Goal: Task Accomplishment & Management: Manage account settings

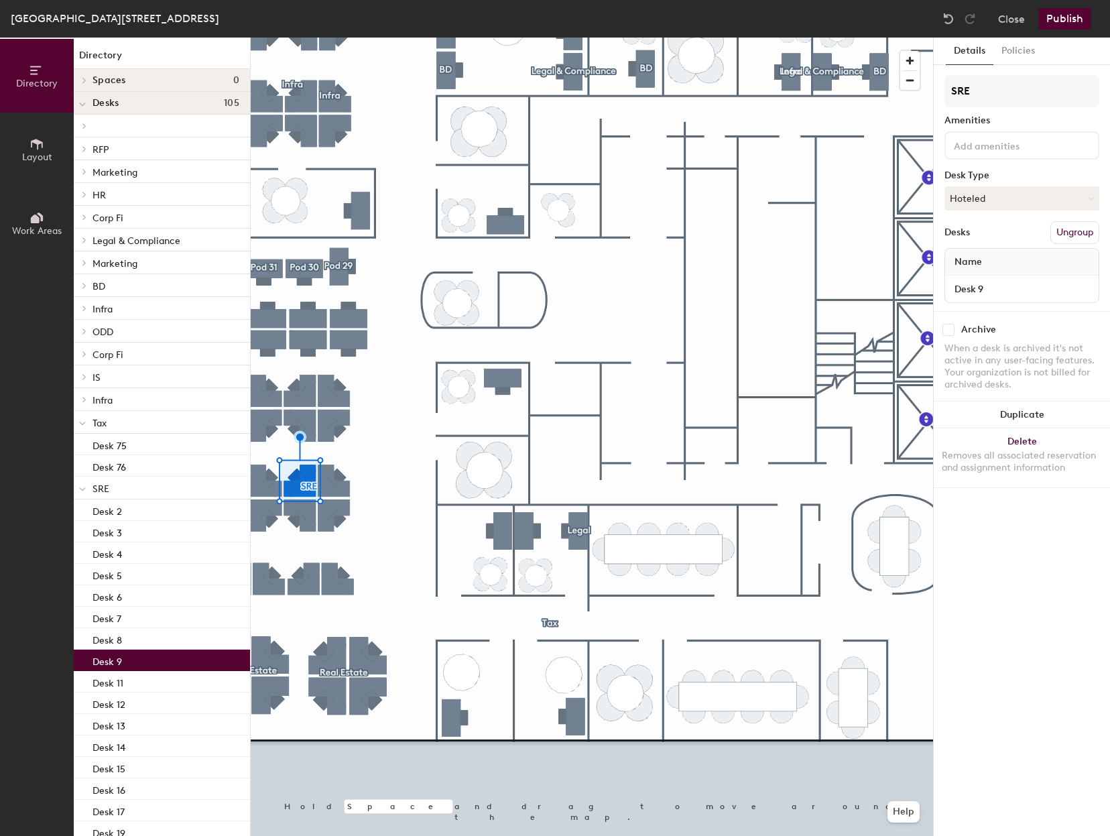
click at [1065, 182] on div "SRE Amenities Desk Type Hoteled Desks Ungroup Name Desk 9" at bounding box center [1021, 193] width 155 height 236
click at [1035, 192] on button "Hoteled" at bounding box center [1021, 198] width 155 height 24
click at [984, 243] on div "Assigned" at bounding box center [1012, 240] width 134 height 20
click at [1065, 22] on button "Publish" at bounding box center [1064, 18] width 53 height 21
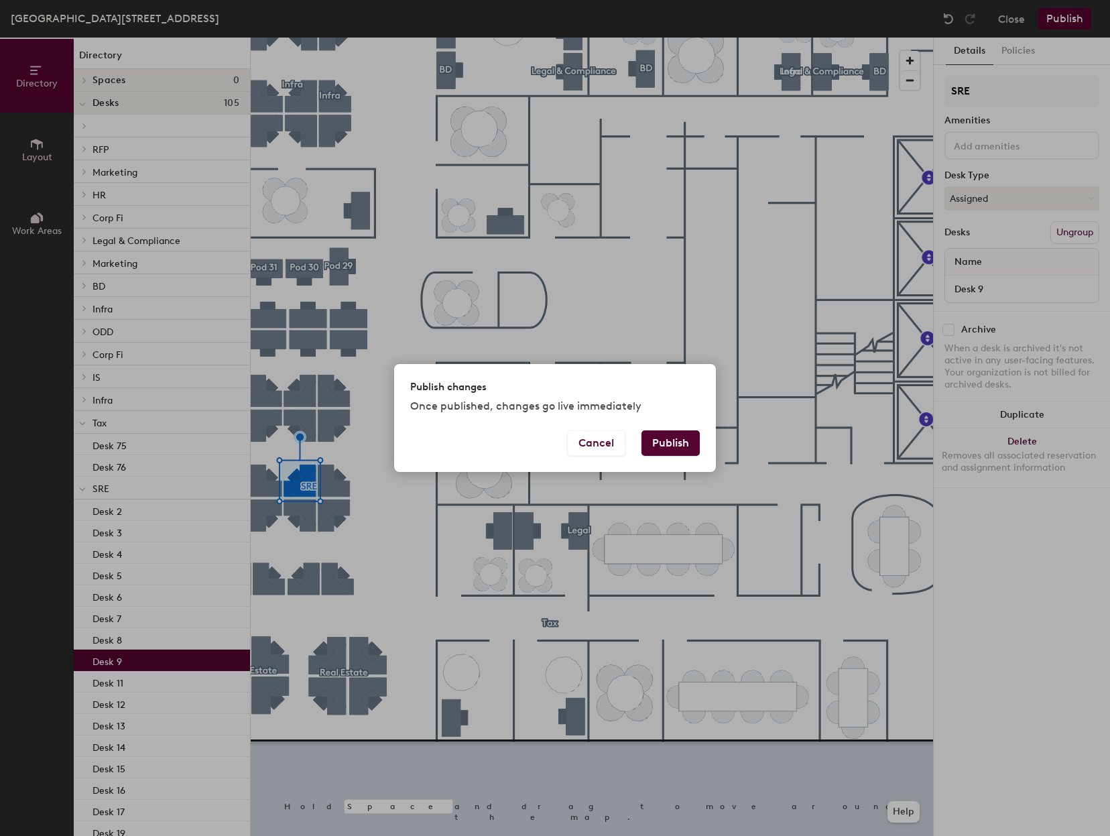
click at [674, 444] on button "Publish" at bounding box center [670, 442] width 58 height 25
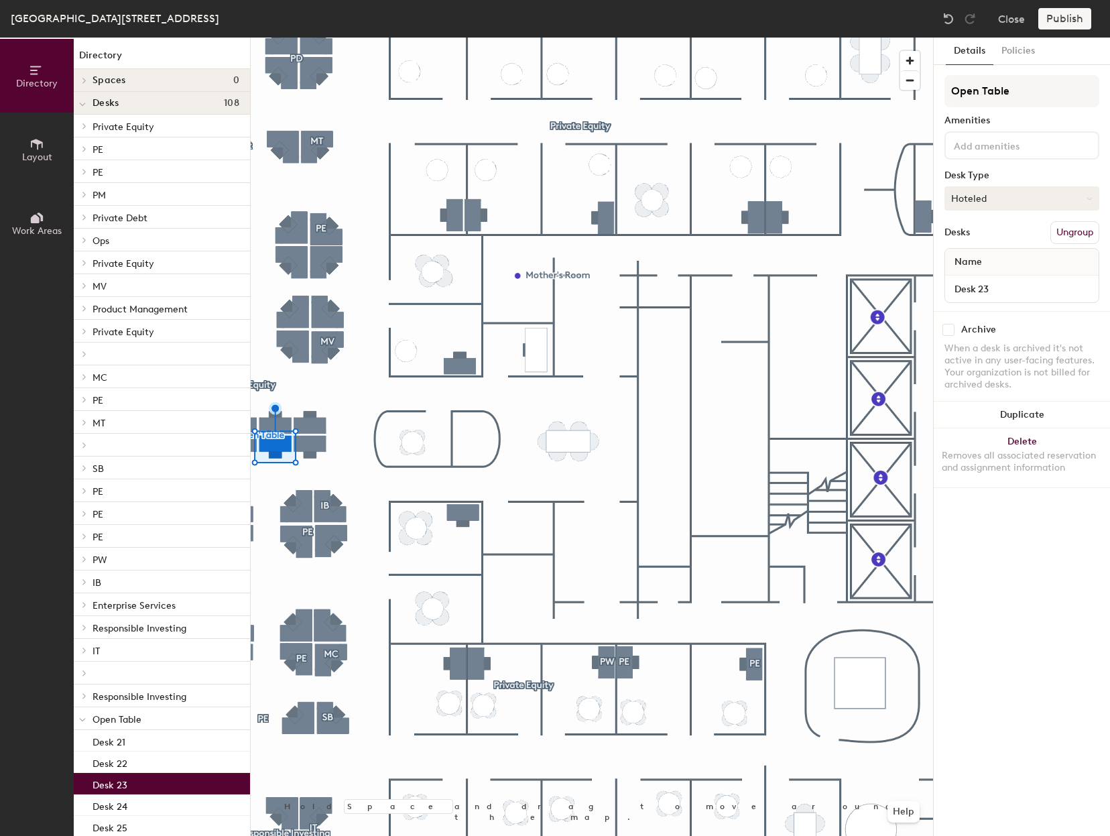
click at [1022, 204] on button "Hoteled" at bounding box center [1021, 198] width 155 height 24
click at [986, 239] on div "Assigned" at bounding box center [1012, 240] width 134 height 20
click at [1079, 17] on button "Publish" at bounding box center [1064, 18] width 53 height 21
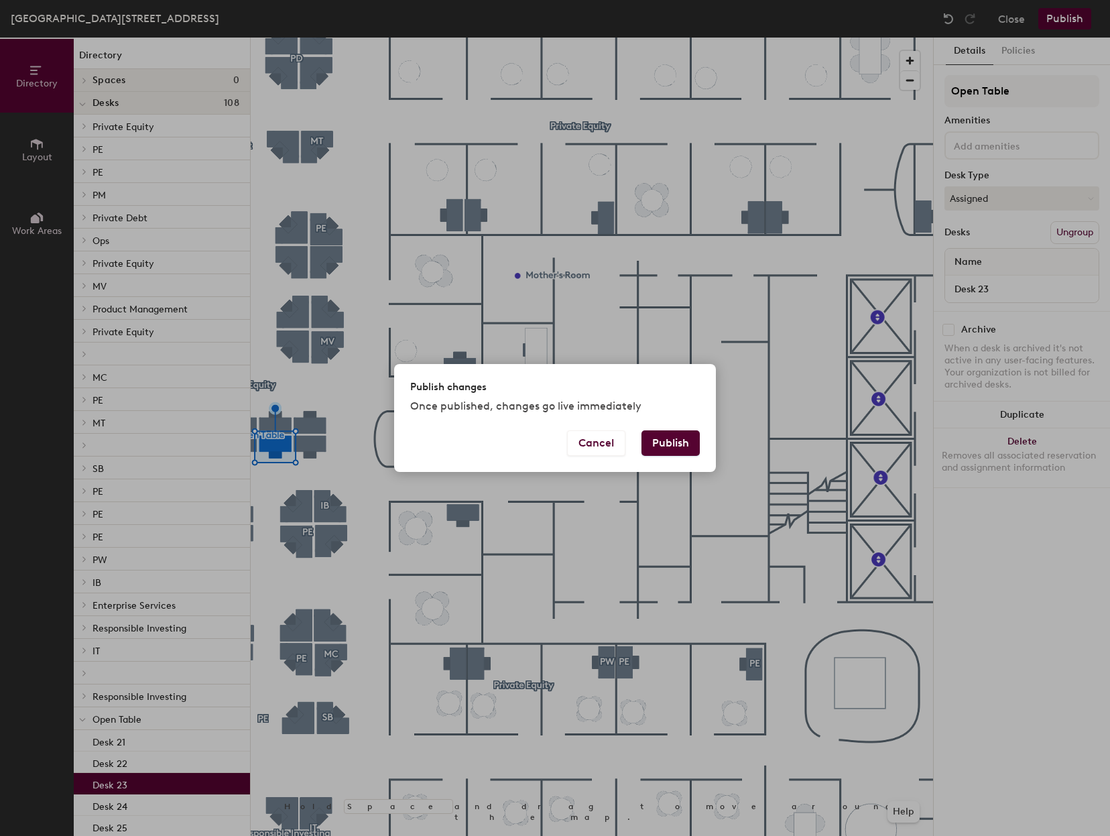
click at [686, 445] on button "Publish" at bounding box center [670, 442] width 58 height 25
